Goal: Task Accomplishment & Management: Manage account settings

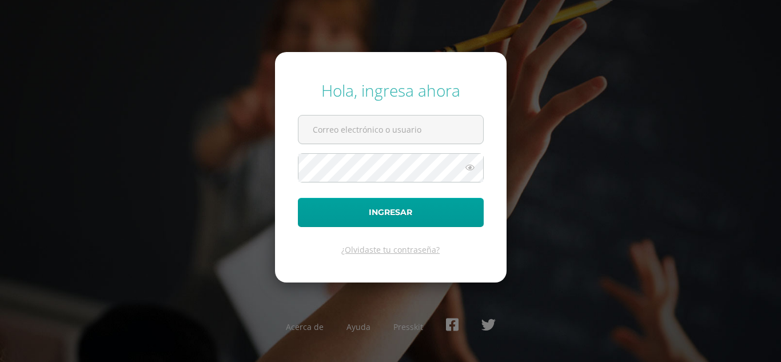
click at [335, 133] on input "text" at bounding box center [391, 130] width 185 height 28
type input "[EMAIL_ADDRESS][DOMAIN_NAME]"
click at [298, 198] on button "Ingresar" at bounding box center [391, 212] width 186 height 29
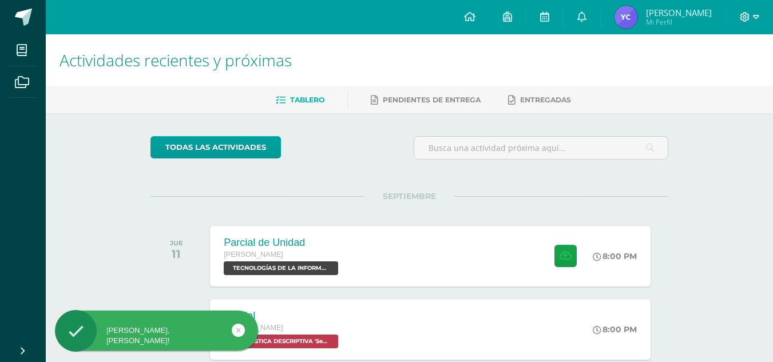
click at [755, 15] on icon at bounding box center [756, 17] width 6 height 4
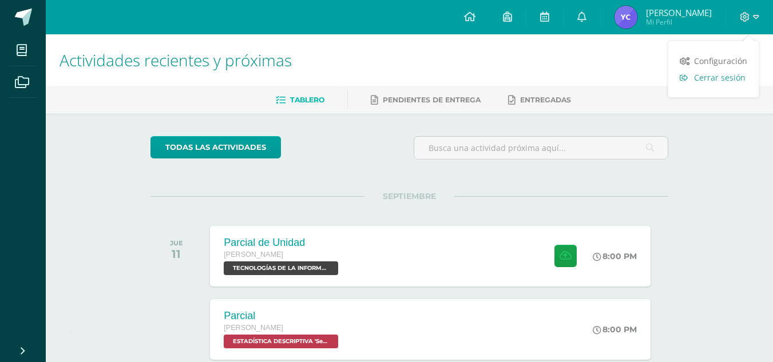
click at [687, 74] on icon at bounding box center [683, 78] width 8 height 8
